Goal: Transaction & Acquisition: Subscribe to service/newsletter

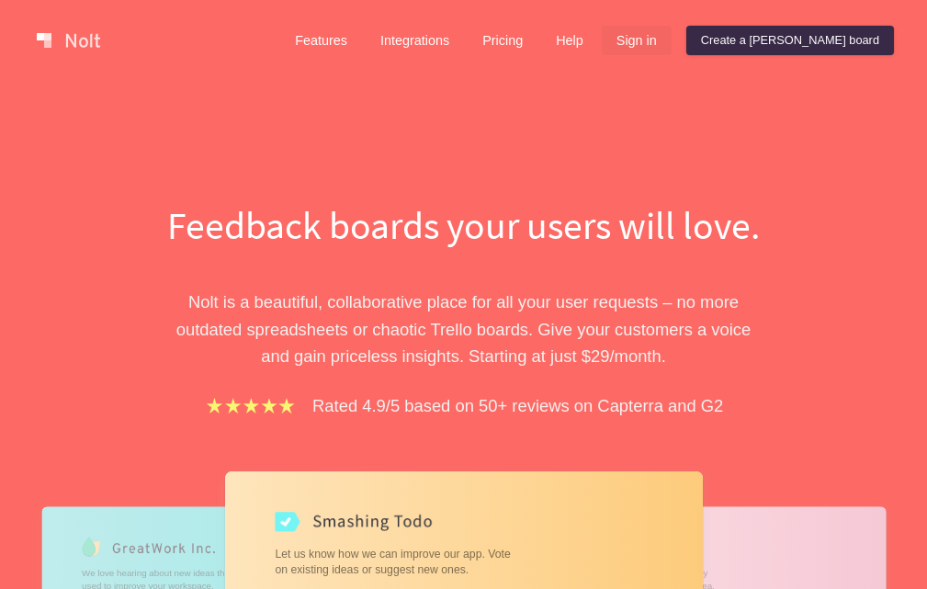
click at [671, 44] on link "Sign in" at bounding box center [637, 40] width 70 height 29
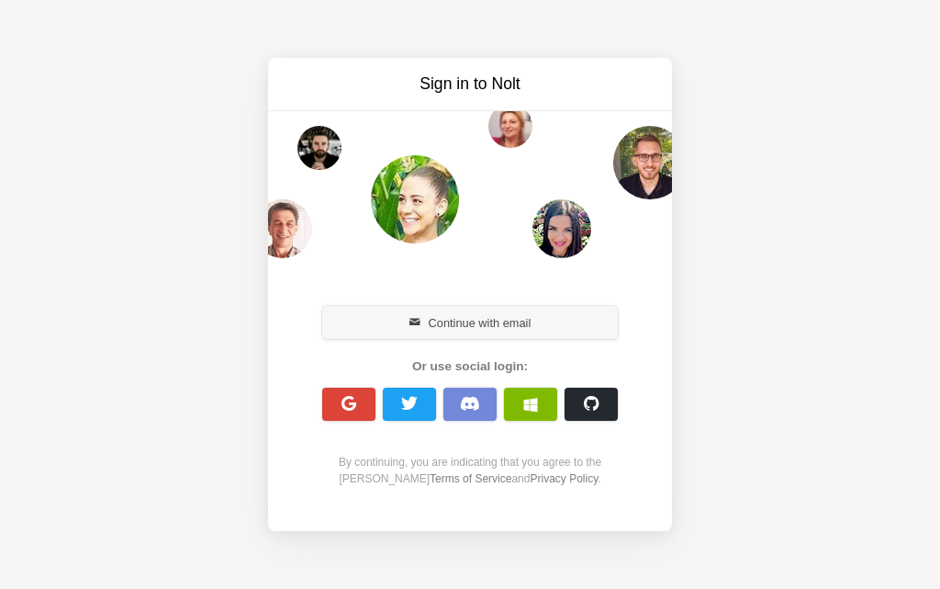
click at [431, 326] on button "Continue with email" at bounding box center [470, 322] width 296 height 33
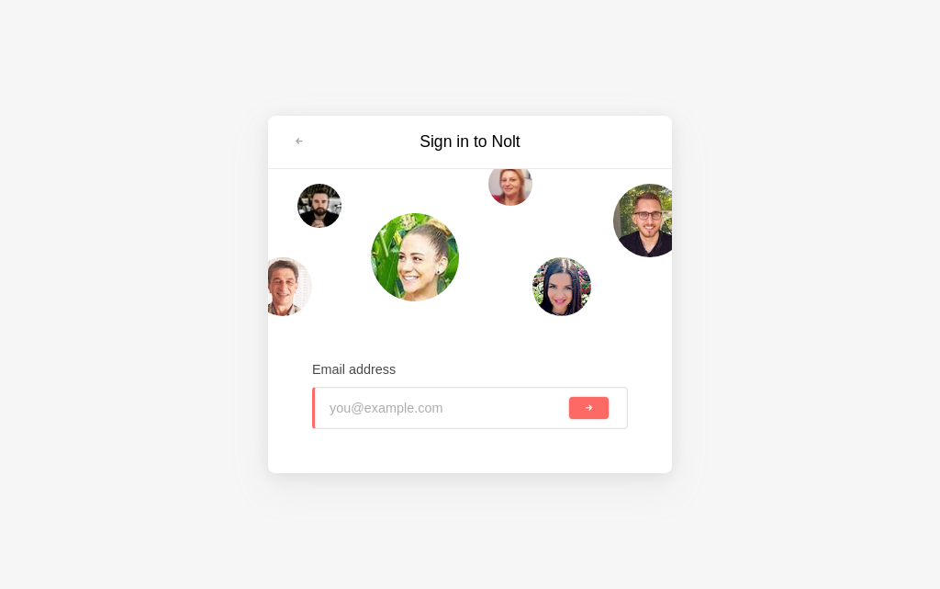
type input "[EMAIL_ADDRESS][DOMAIN_NAME]"
click at [585, 417] on button "submit" at bounding box center [588, 408] width 39 height 22
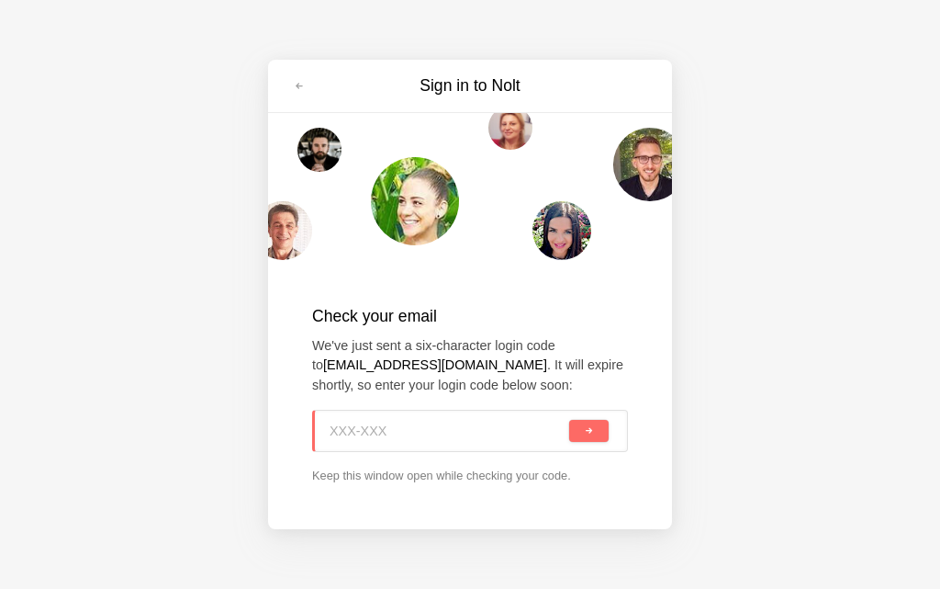
paste input "QY5-S87"
type input "QY5-S87"
click at [578, 431] on button "submit" at bounding box center [588, 431] width 39 height 22
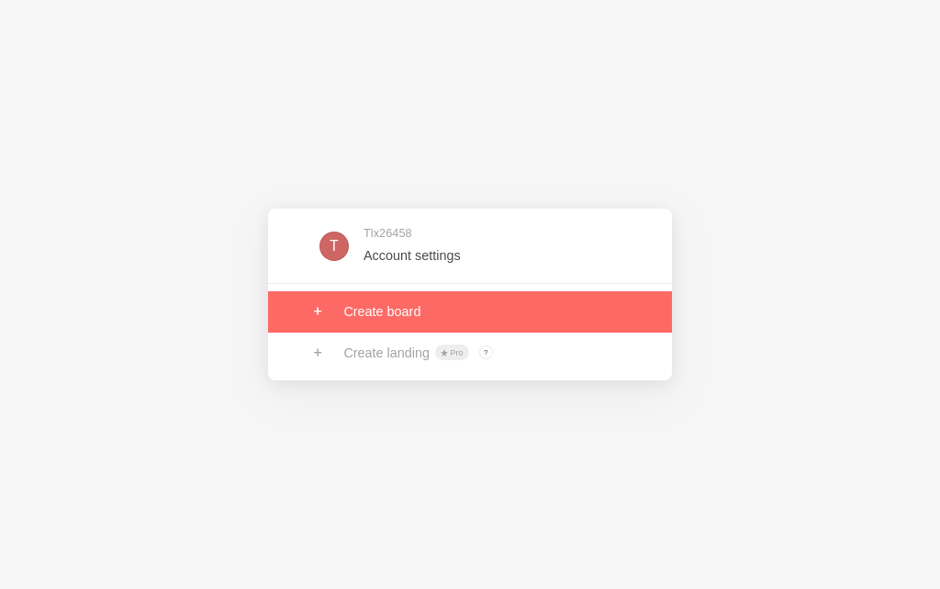
click at [407, 325] on link at bounding box center [470, 311] width 404 height 40
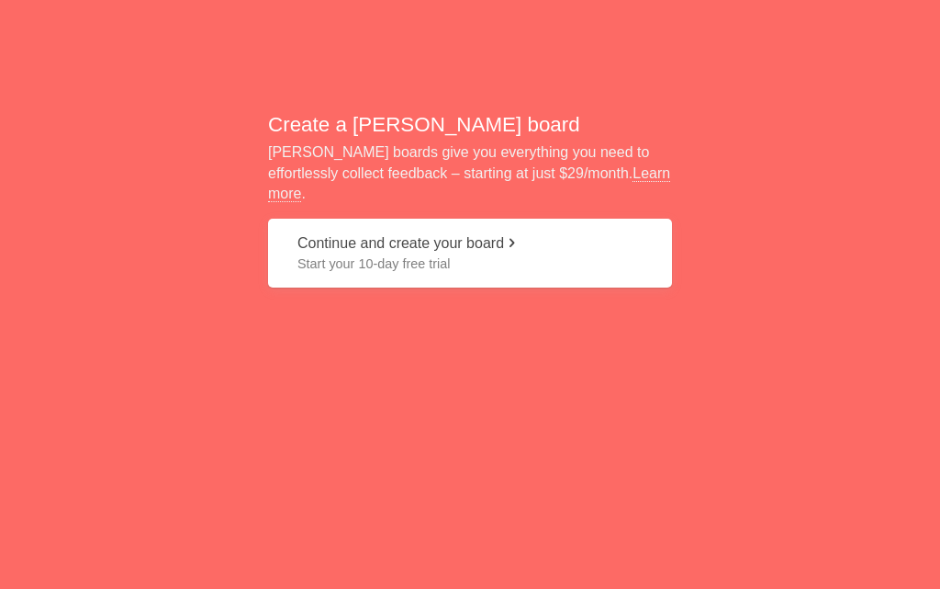
click at [345, 255] on span "Start your 10-day free trial" at bounding box center [470, 263] width 345 height 18
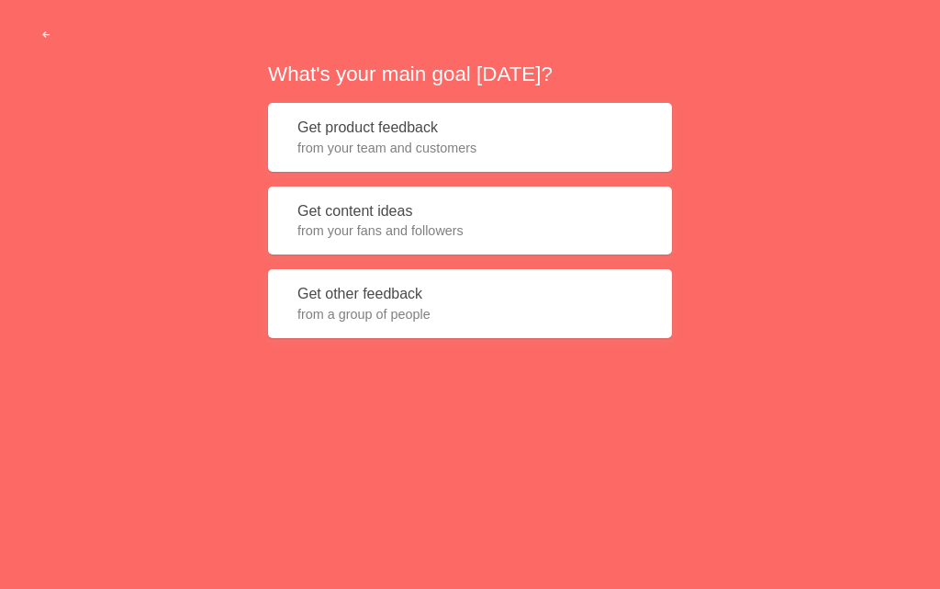
click at [345, 235] on span "from your fans and followers" at bounding box center [470, 230] width 345 height 18
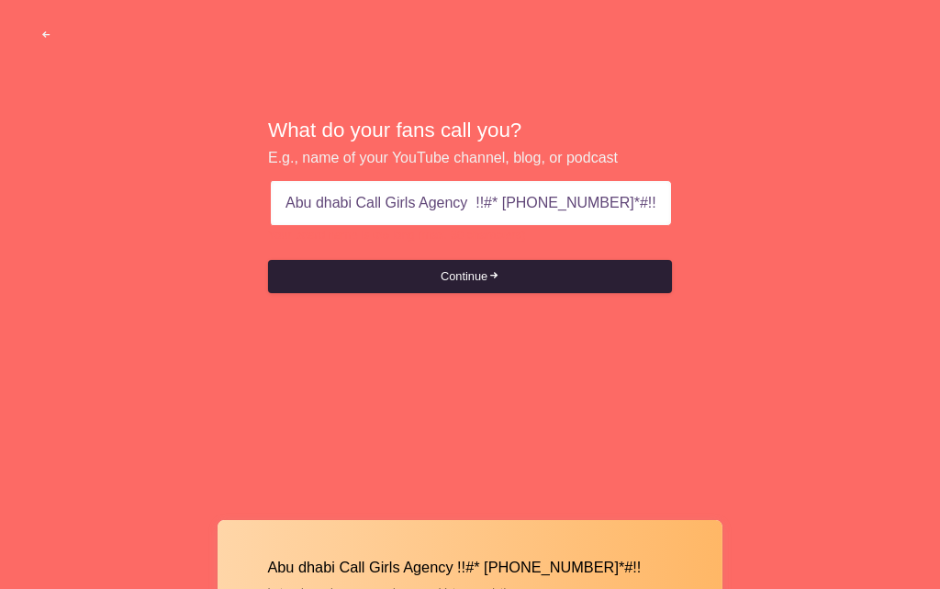
click at [467, 281] on button "Continue" at bounding box center [470, 276] width 404 height 33
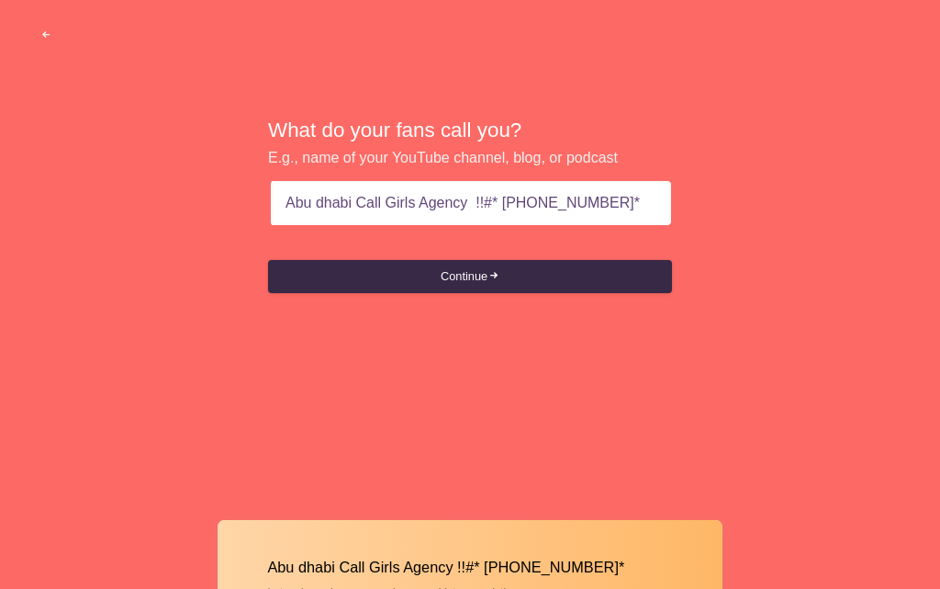
type input "Abu dhabi Call Girls Agency !!#* +971569636398"
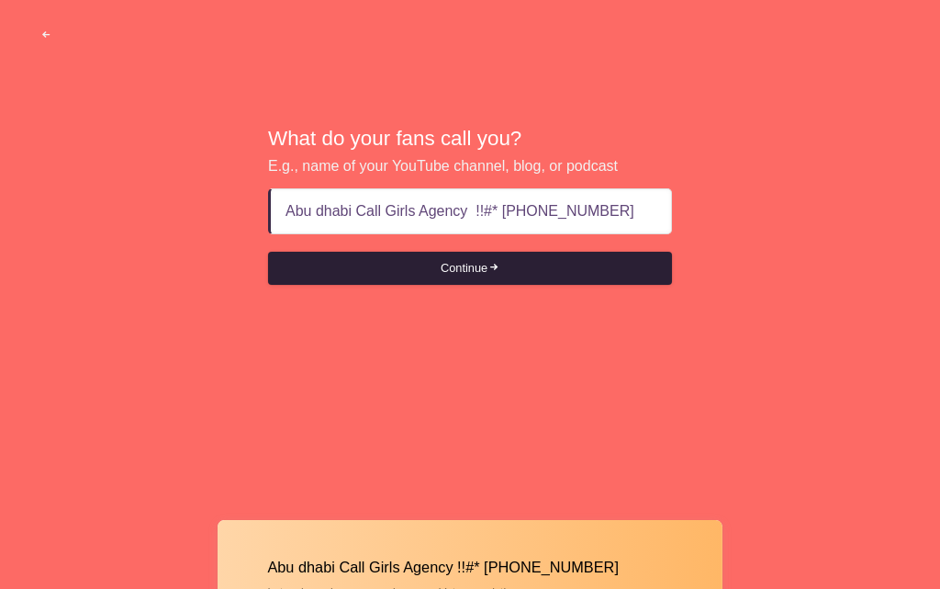
click at [481, 282] on button "Continue" at bounding box center [470, 268] width 404 height 33
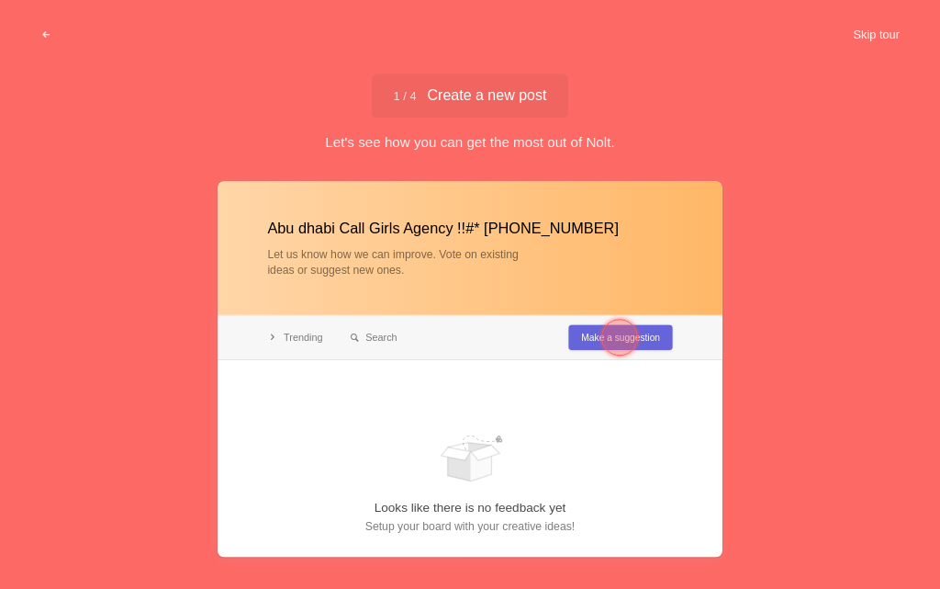
click at [877, 39] on button "Skip tour" at bounding box center [876, 34] width 91 height 33
